Goal: Task Accomplishment & Management: Manage account settings

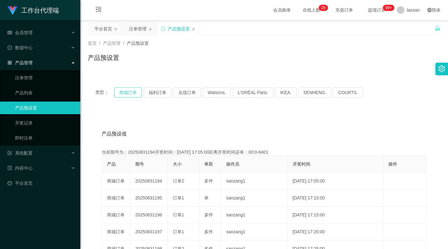
click at [131, 95] on button "商城订单" at bounding box center [128, 92] width 28 height 10
click at [131, 94] on button "商城订单" at bounding box center [128, 92] width 28 height 10
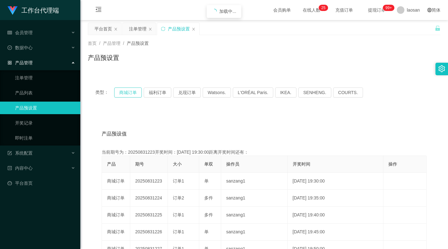
click at [131, 94] on button "商城订单" at bounding box center [128, 92] width 28 height 10
click at [137, 24] on div "注单管理" at bounding box center [138, 29] width 18 height 12
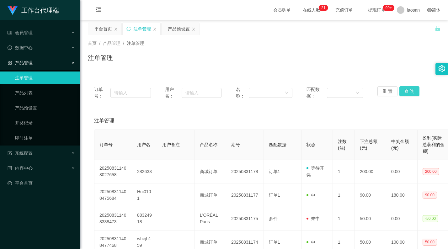
click at [407, 91] on button "查 询" at bounding box center [409, 91] width 20 height 10
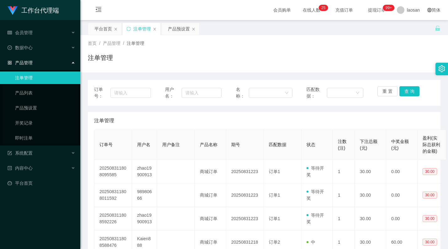
scroll to position [31, 0]
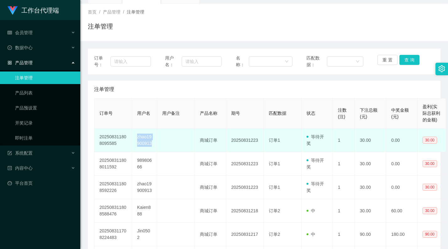
drag, startPoint x: 151, startPoint y: 144, endPoint x: 136, endPoint y: 137, distance: 16.4
click at [136, 137] on td "zhao19900913" at bounding box center [144, 141] width 25 height 24
copy td "zhao19900913"
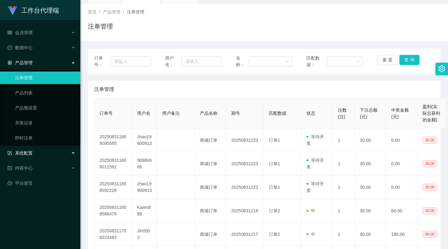
click at [32, 153] on span "系统配置" at bounding box center [20, 152] width 25 height 5
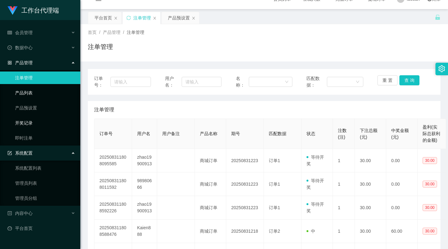
scroll to position [0, 0]
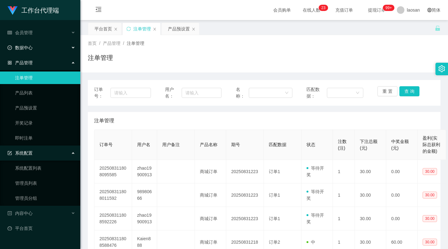
click at [32, 51] on div "数据中心" at bounding box center [40, 47] width 80 height 13
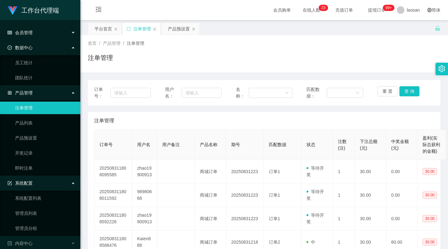
click at [46, 35] on div "会员管理" at bounding box center [40, 32] width 80 height 13
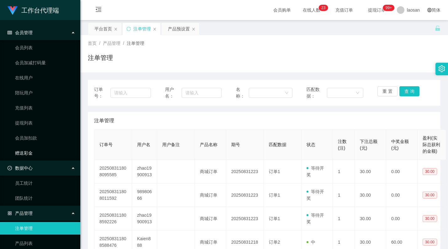
click at [34, 154] on link "赠送彩金" at bounding box center [45, 153] width 60 height 13
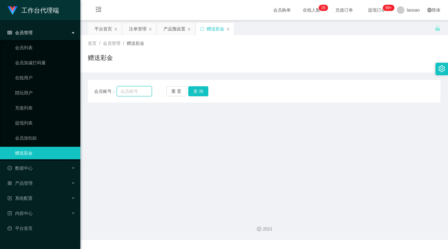
click at [131, 88] on input "text" at bounding box center [134, 91] width 35 height 10
paste input "zhao19900913"
type input "zhao19900913"
click at [201, 91] on button "查 询" at bounding box center [198, 91] width 20 height 10
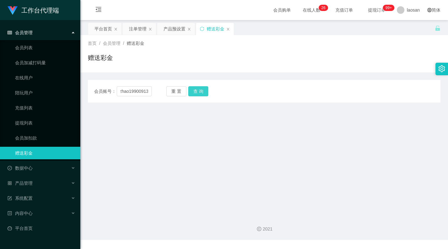
scroll to position [0, 0]
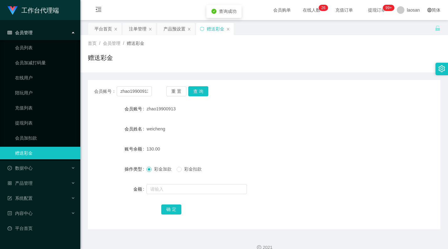
click at [281, 132] on div "weicheng" at bounding box center [249, 129] width 206 height 13
click at [24, 34] on span "会员管理" at bounding box center [20, 32] width 25 height 5
